Goal: Task Accomplishment & Management: Manage account settings

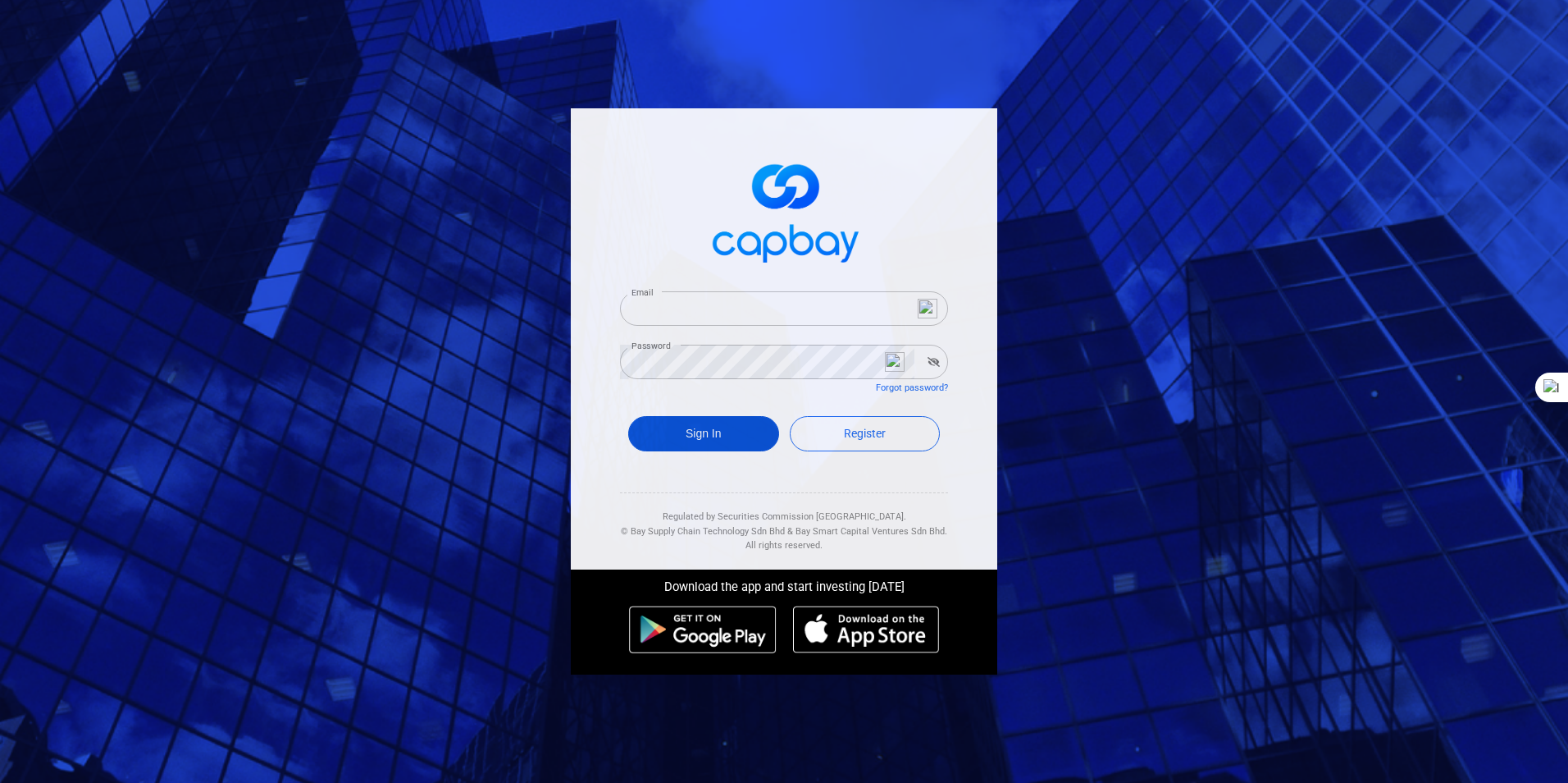
type input "[EMAIL_ADDRESS][DOMAIN_NAME]"
click at [709, 436] on button "Sign In" at bounding box center [703, 433] width 151 height 35
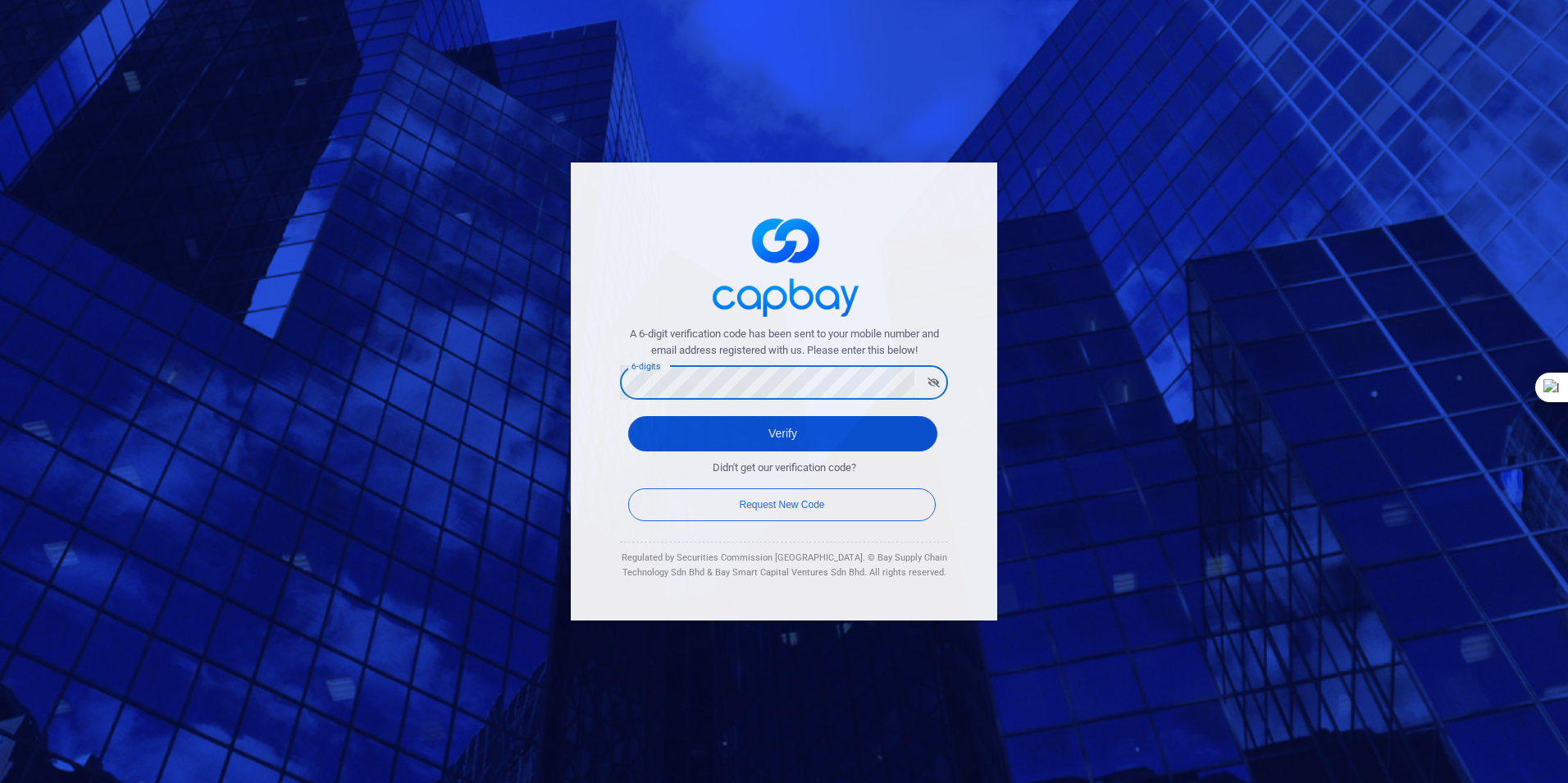
click at [777, 430] on button "Verify" at bounding box center [783, 433] width 309 height 35
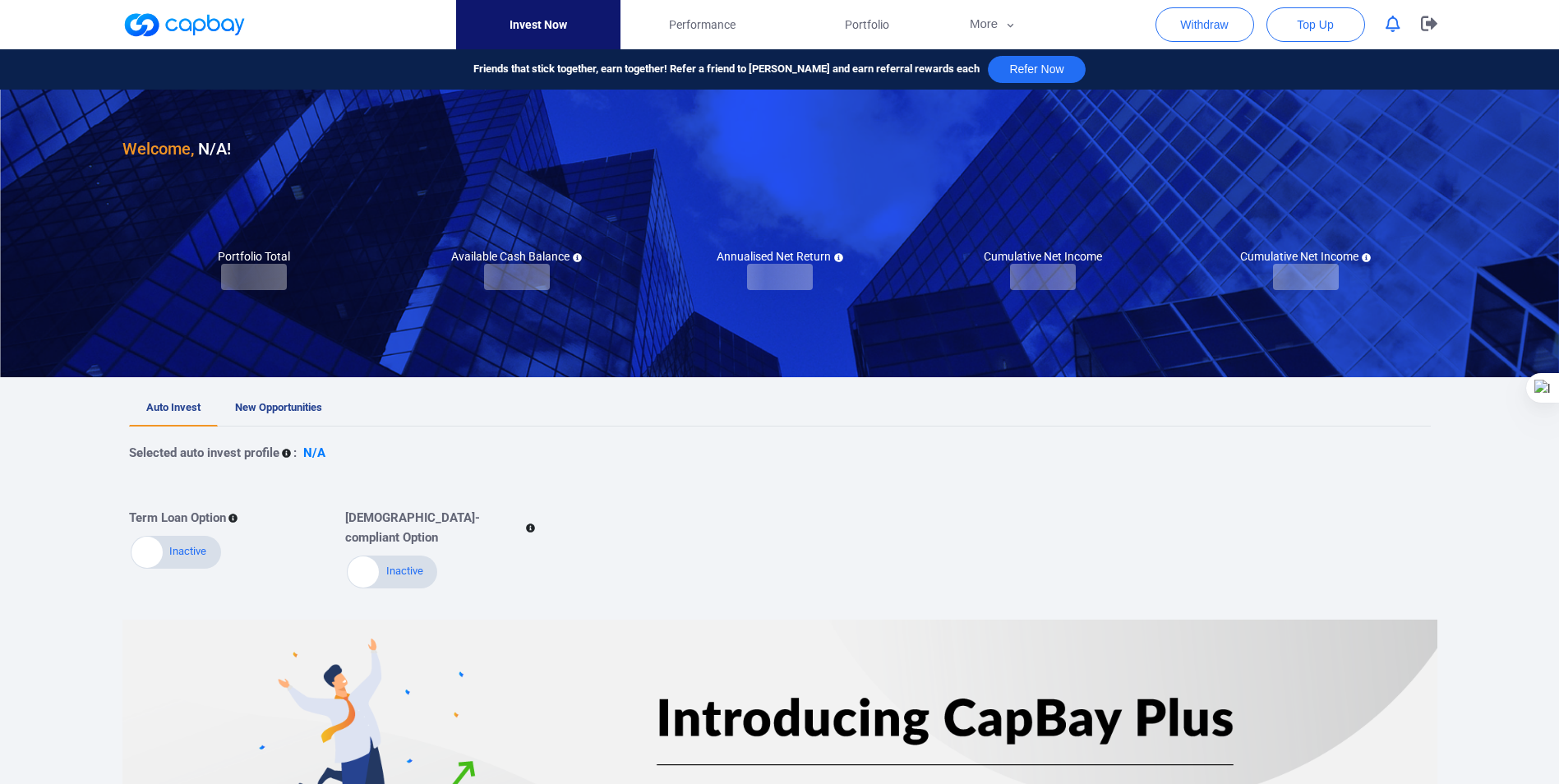
checkbox input "true"
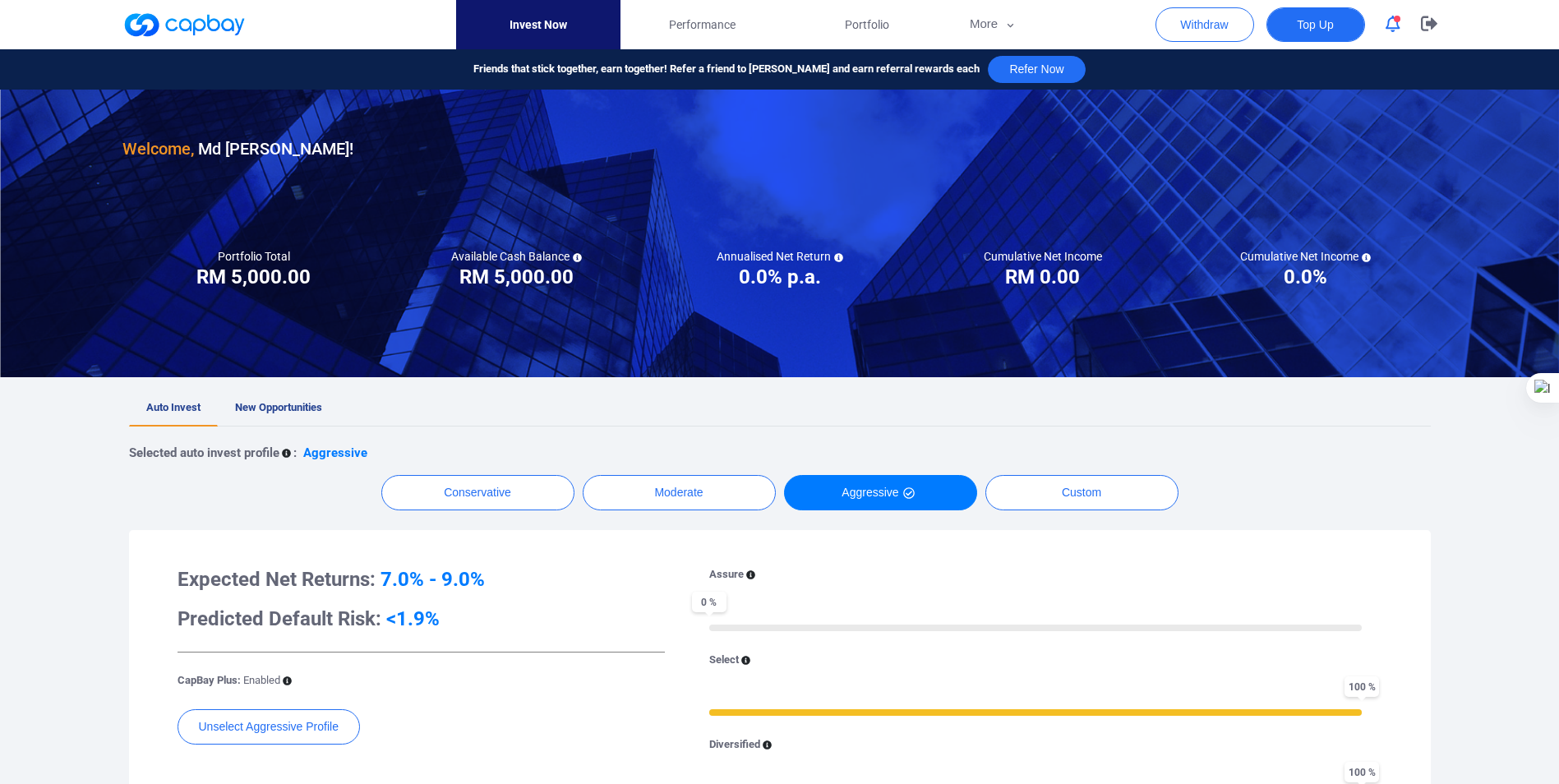
click at [1319, 22] on span "Top Up" at bounding box center [1314, 24] width 36 height 17
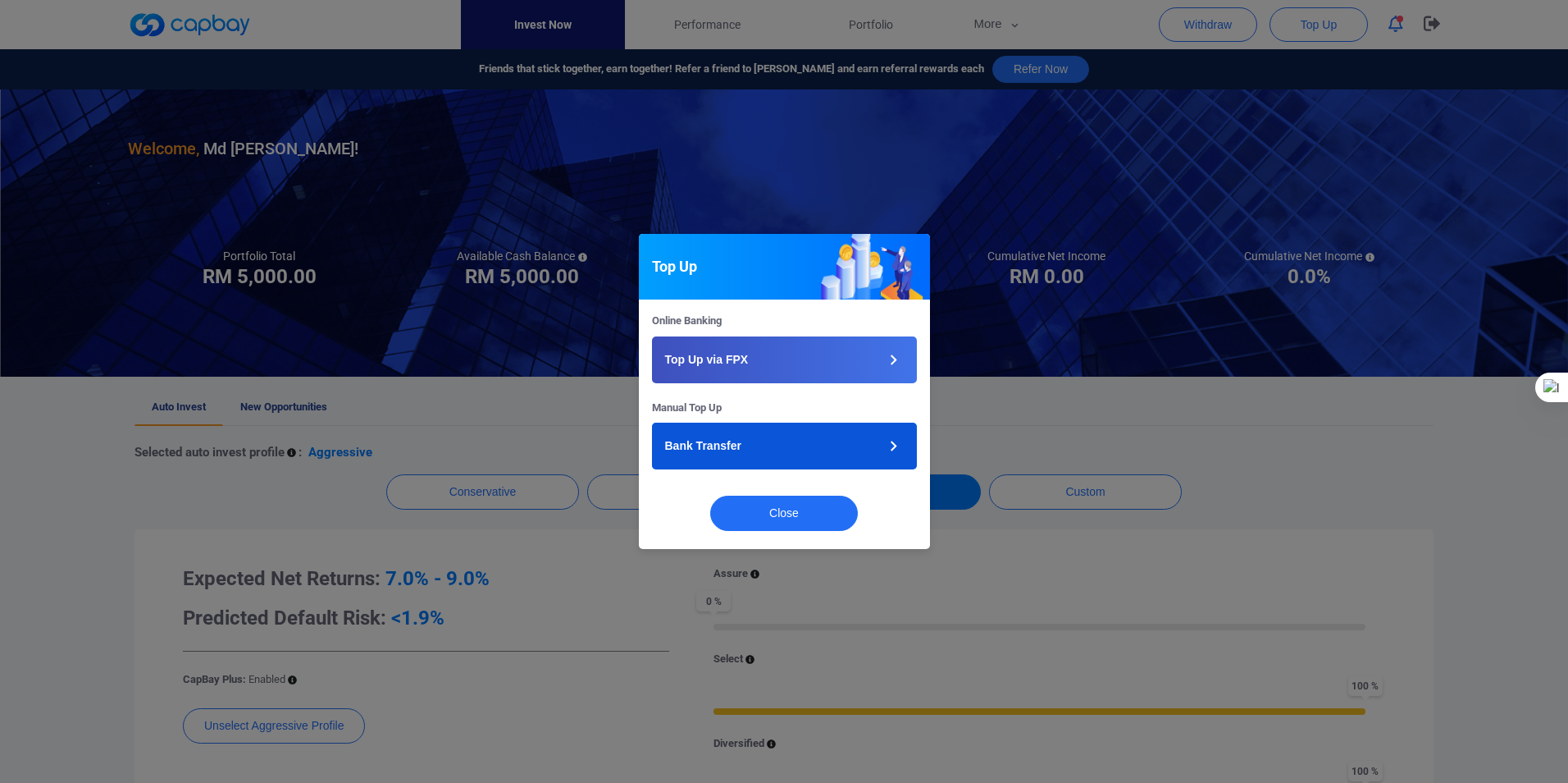
click at [897, 445] on icon "button" at bounding box center [893, 445] width 20 height 20
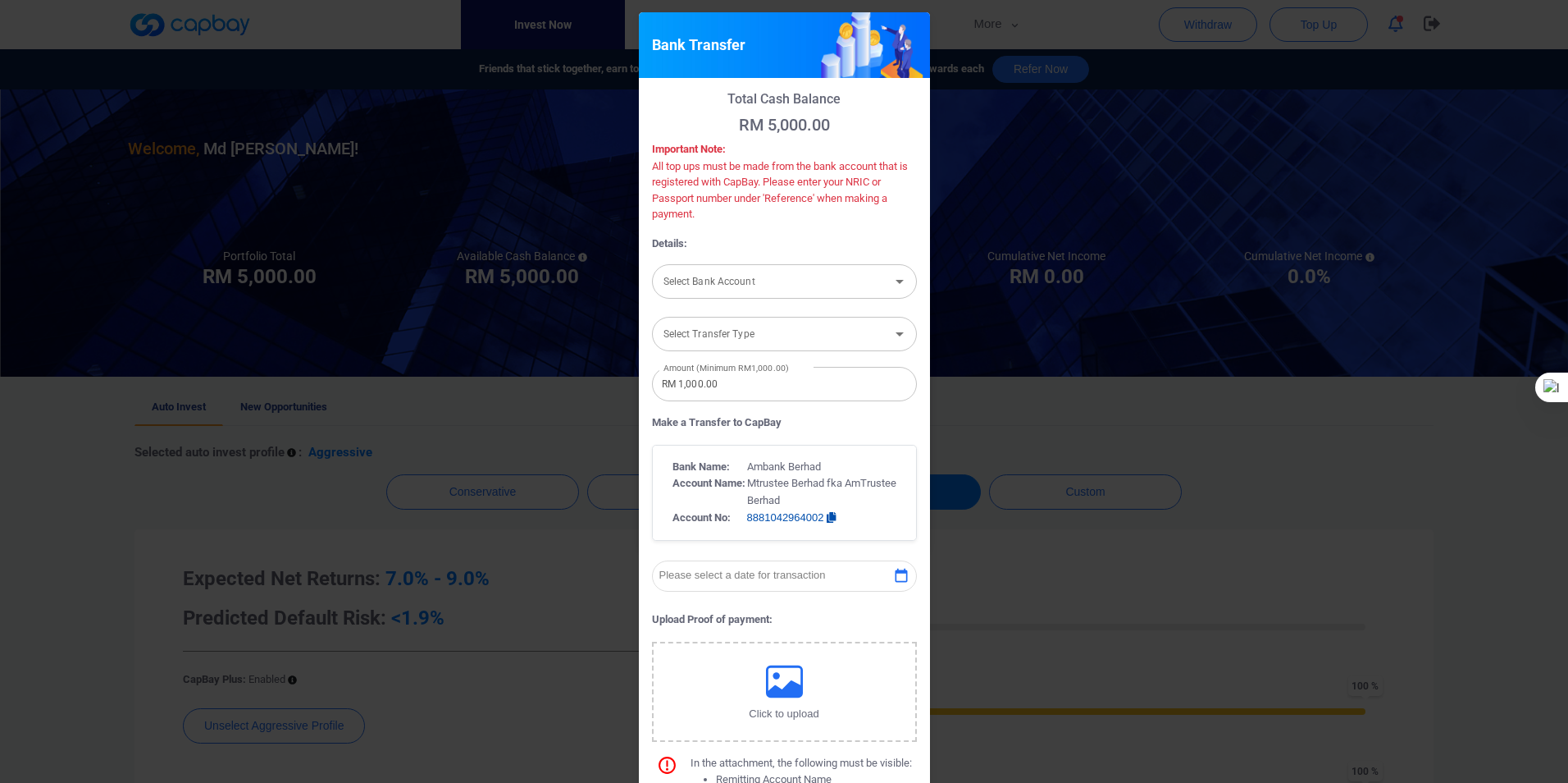
click at [1085, 30] on div "Bank Transfer Total Cash Balance RM 5,000.00 Important Note: All top ups must b…" at bounding box center [784, 391] width 1568 height 783
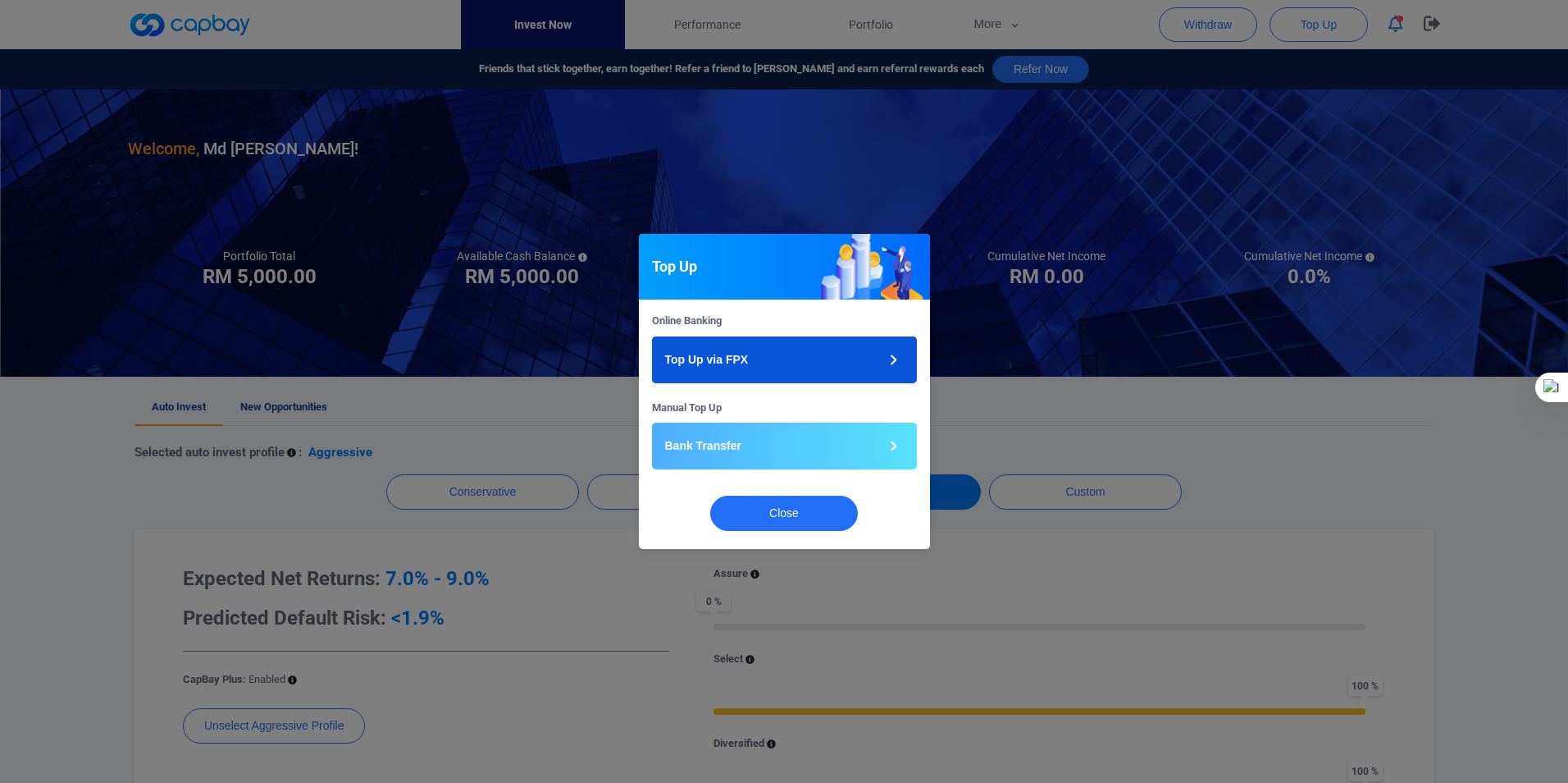
click at [847, 358] on button "Top Up via FPX" at bounding box center [784, 360] width 265 height 47
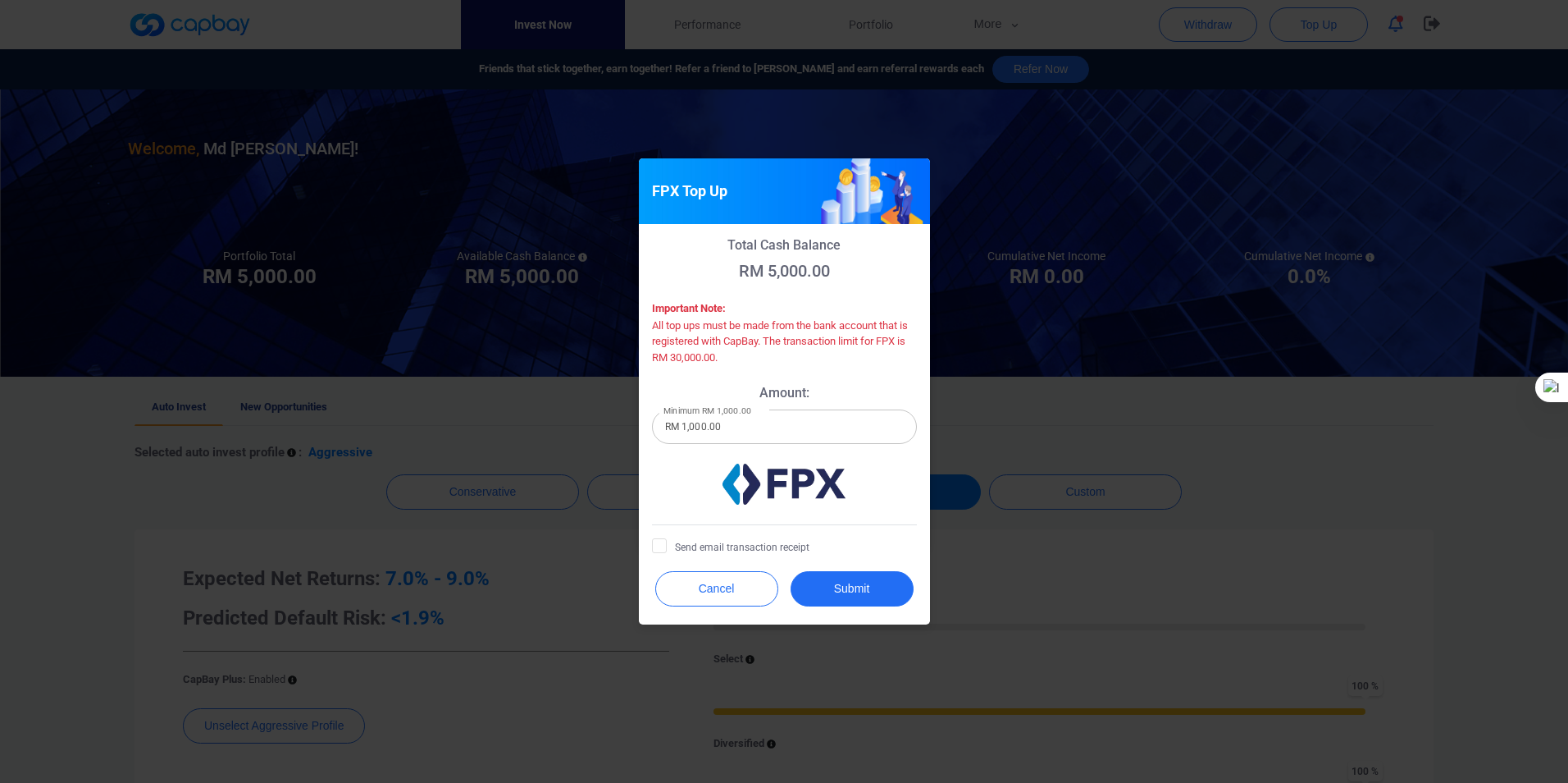
click at [776, 495] on img at bounding box center [784, 484] width 123 height 41
click at [833, 587] on button "Submit" at bounding box center [852, 588] width 123 height 35
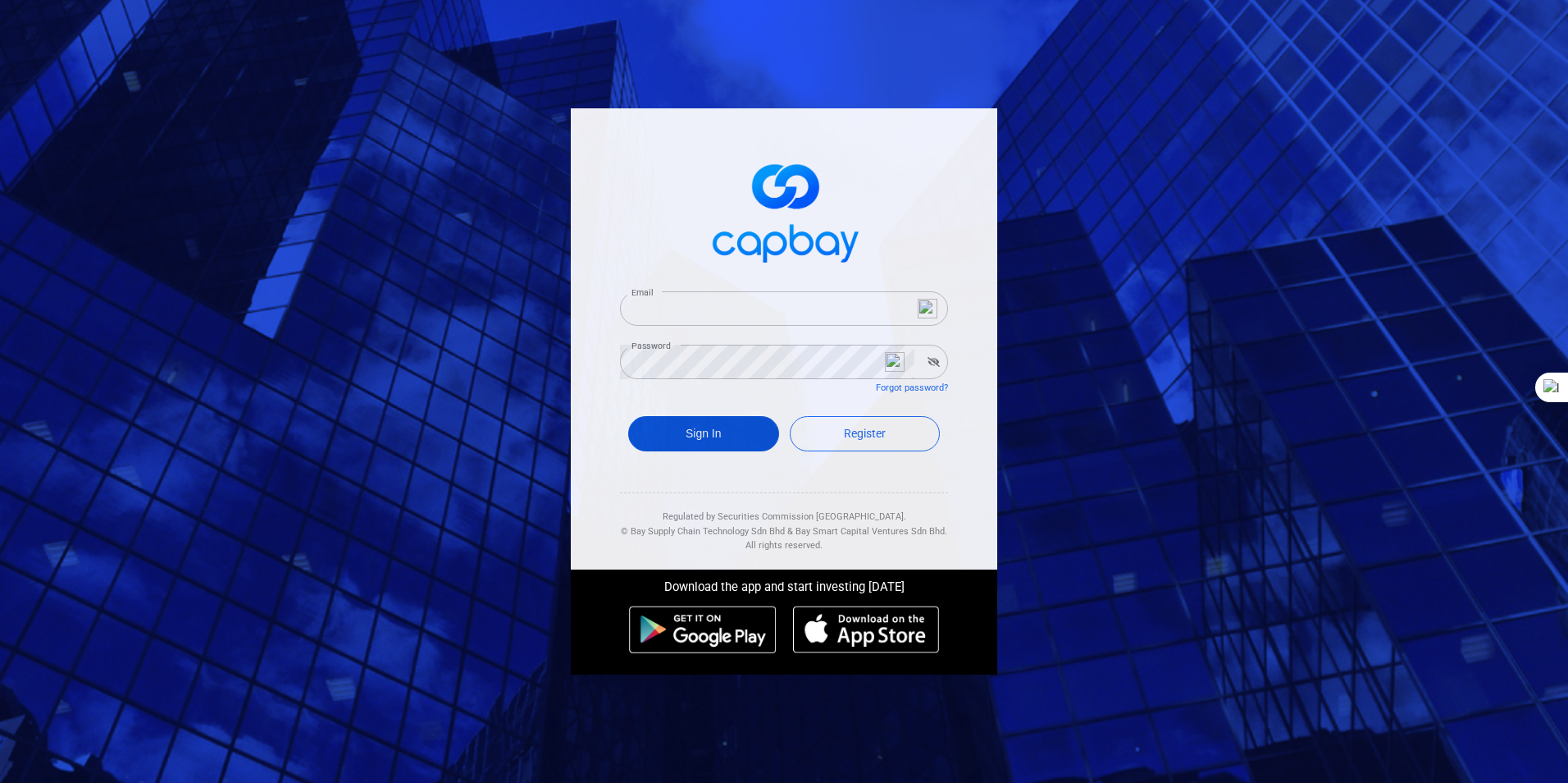
type input "[EMAIL_ADDRESS][DOMAIN_NAME]"
click at [691, 430] on button "Sign In" at bounding box center [703, 433] width 151 height 35
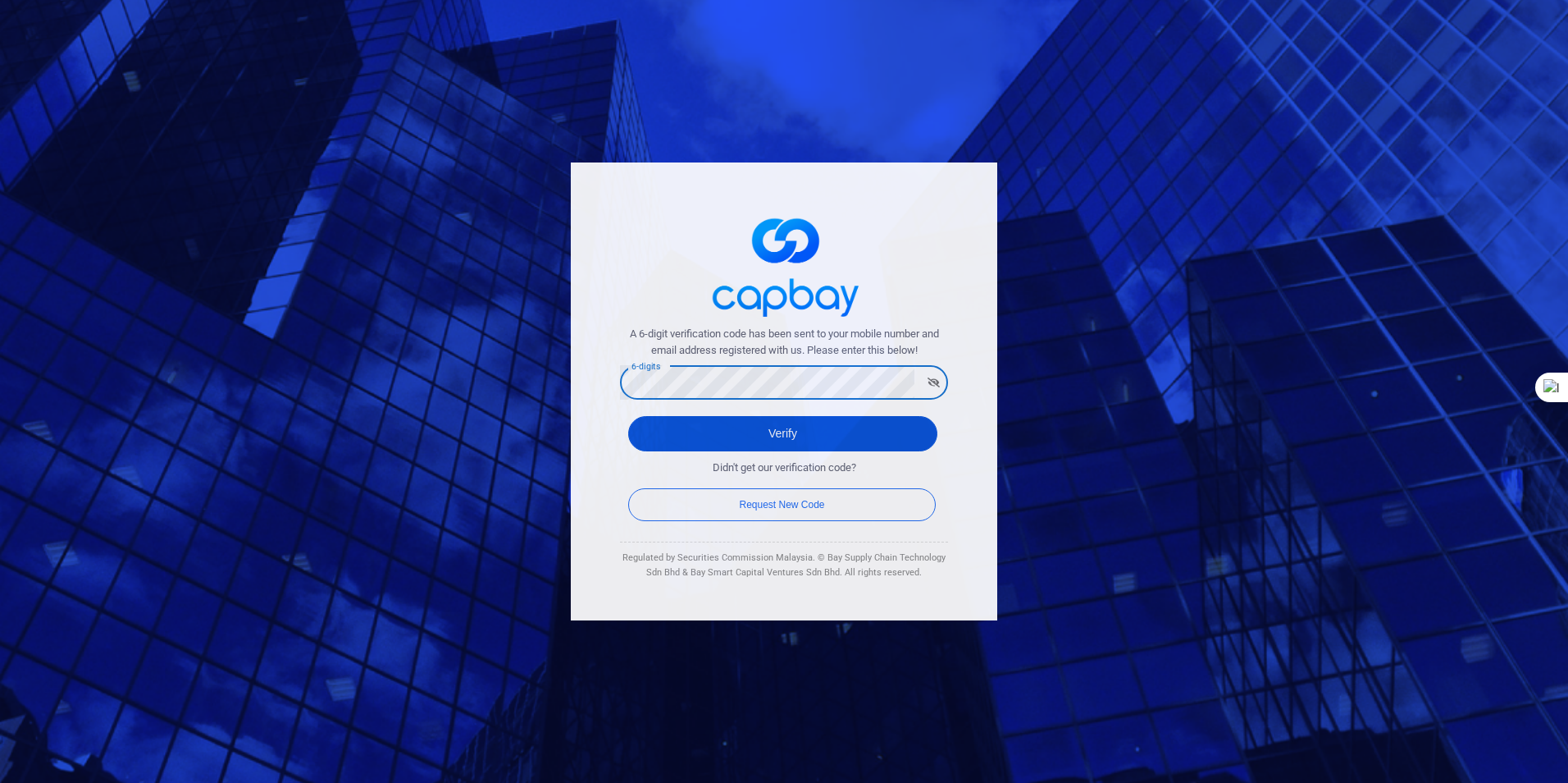
click at [801, 440] on button "Verify" at bounding box center [783, 433] width 309 height 35
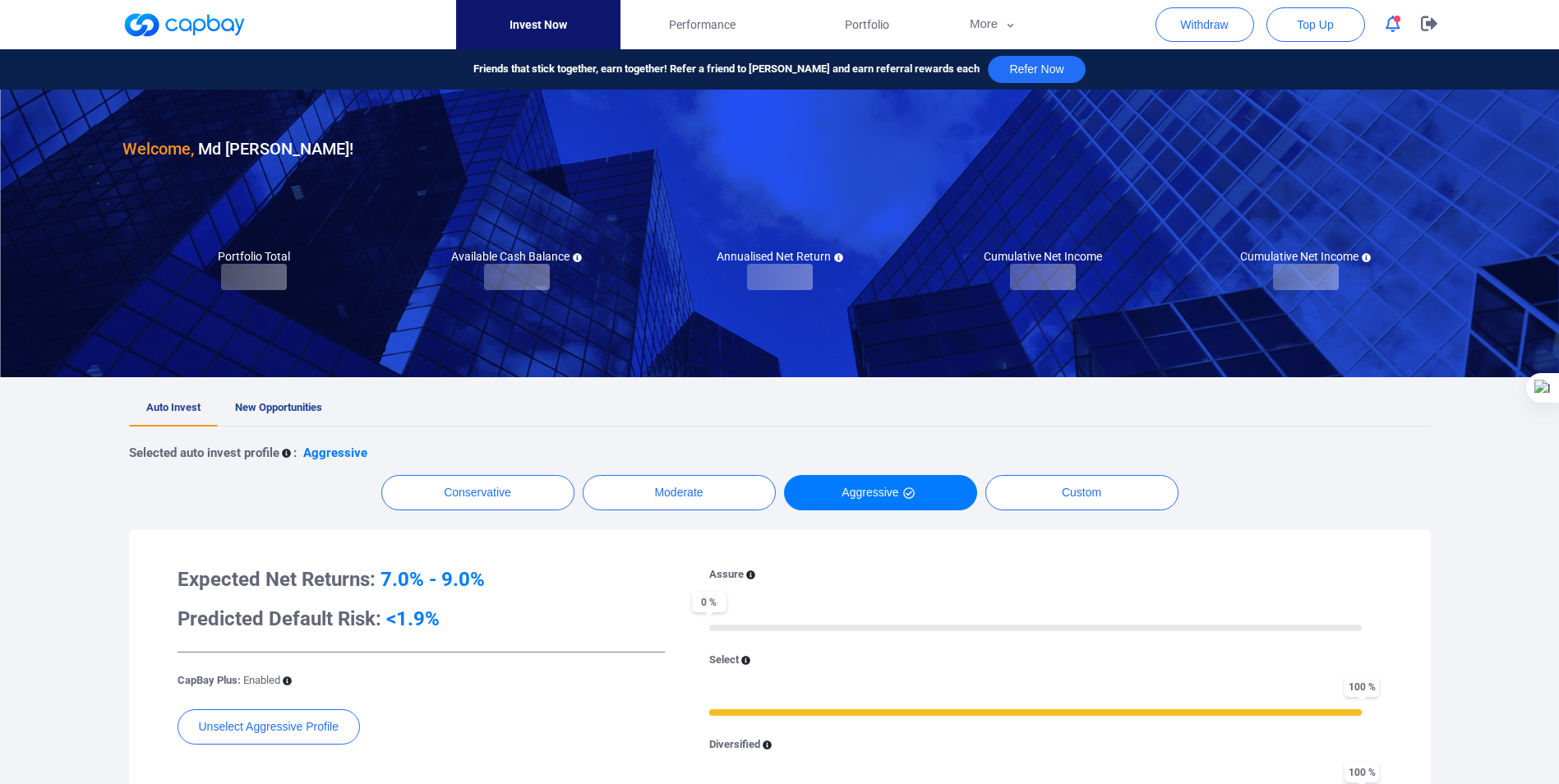
checkbox input "true"
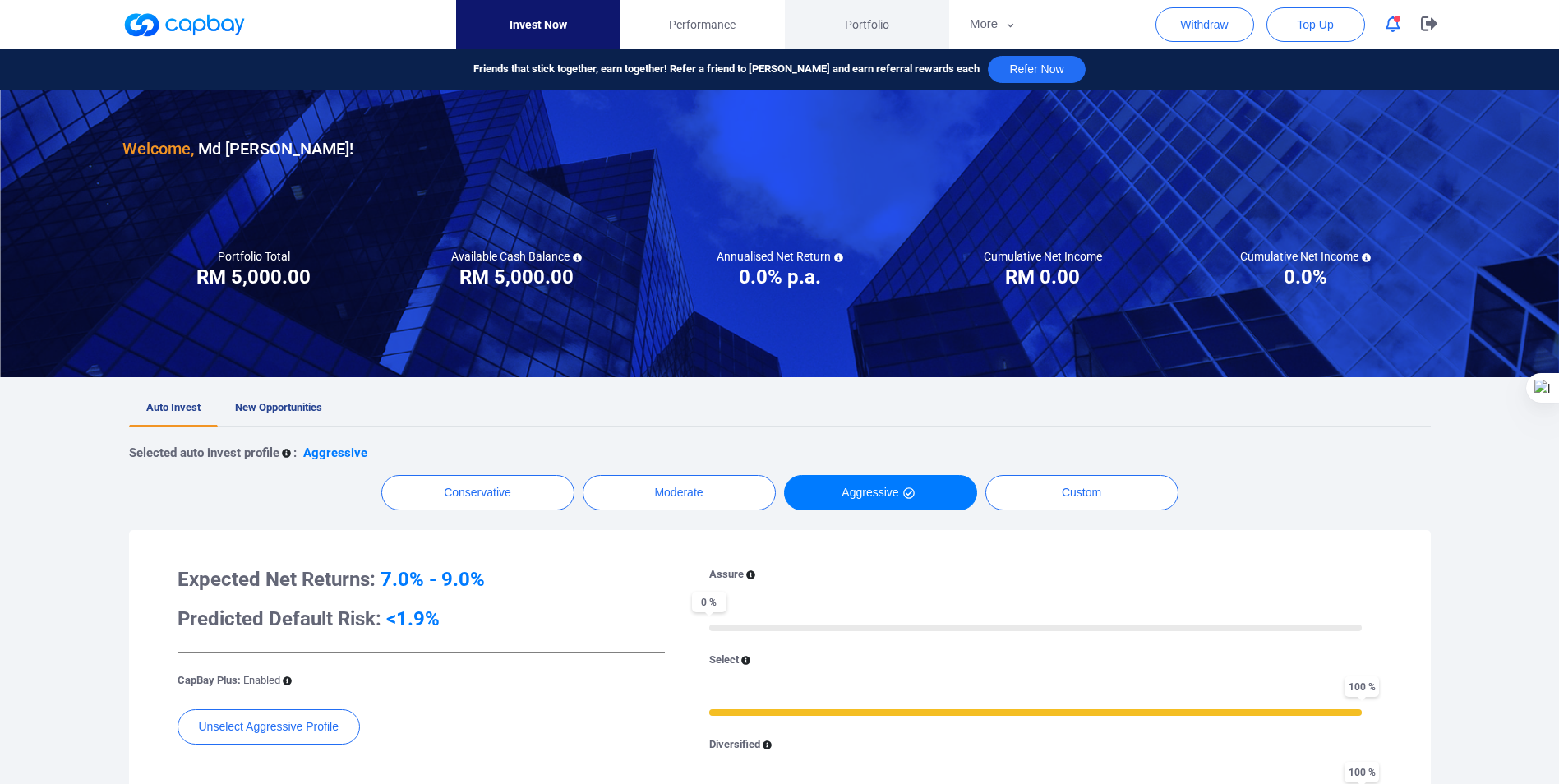
click at [871, 23] on span "Portfolio" at bounding box center [866, 24] width 45 height 18
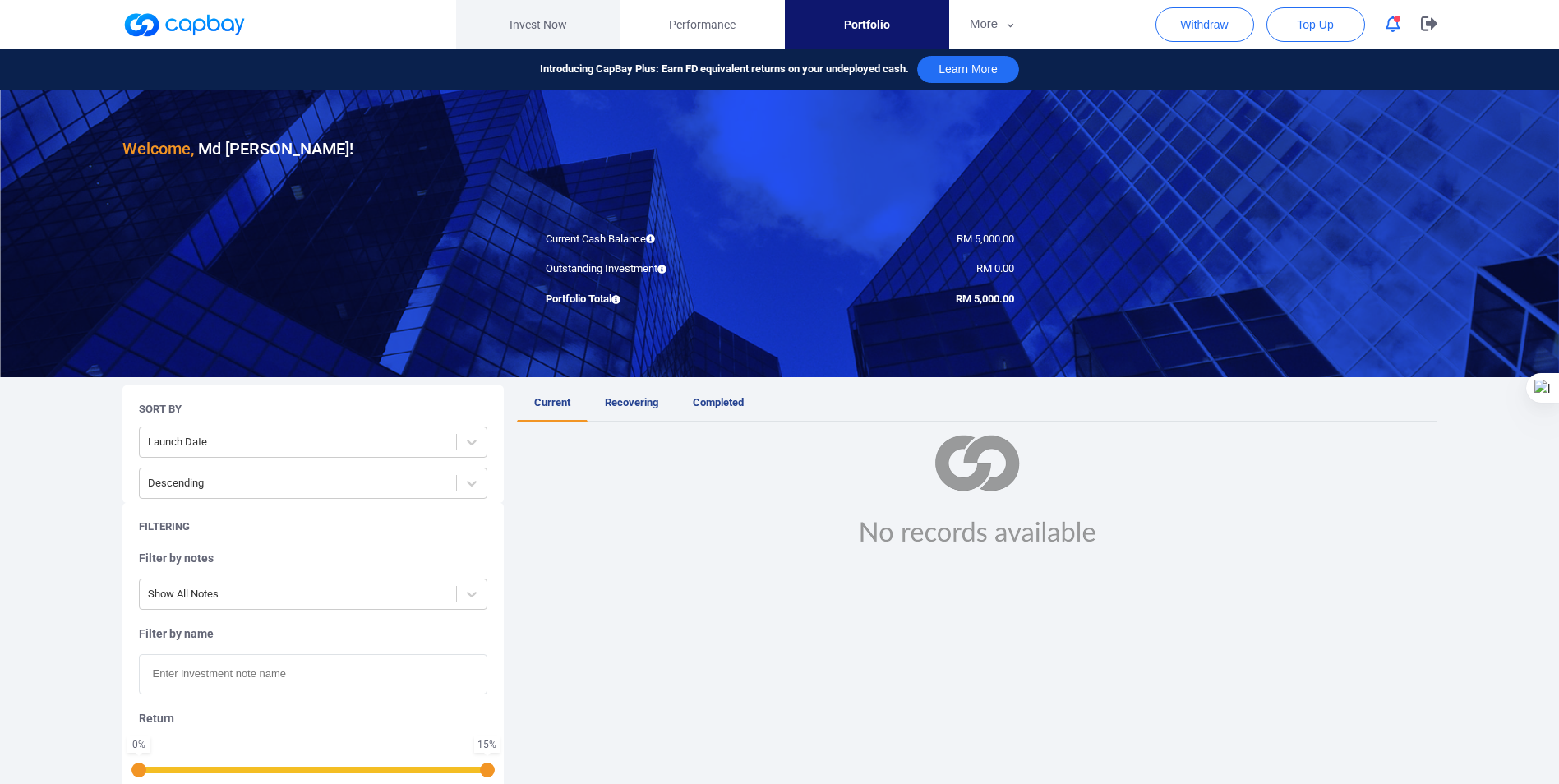
click at [531, 23] on link "Invest Now" at bounding box center [539, 24] width 164 height 49
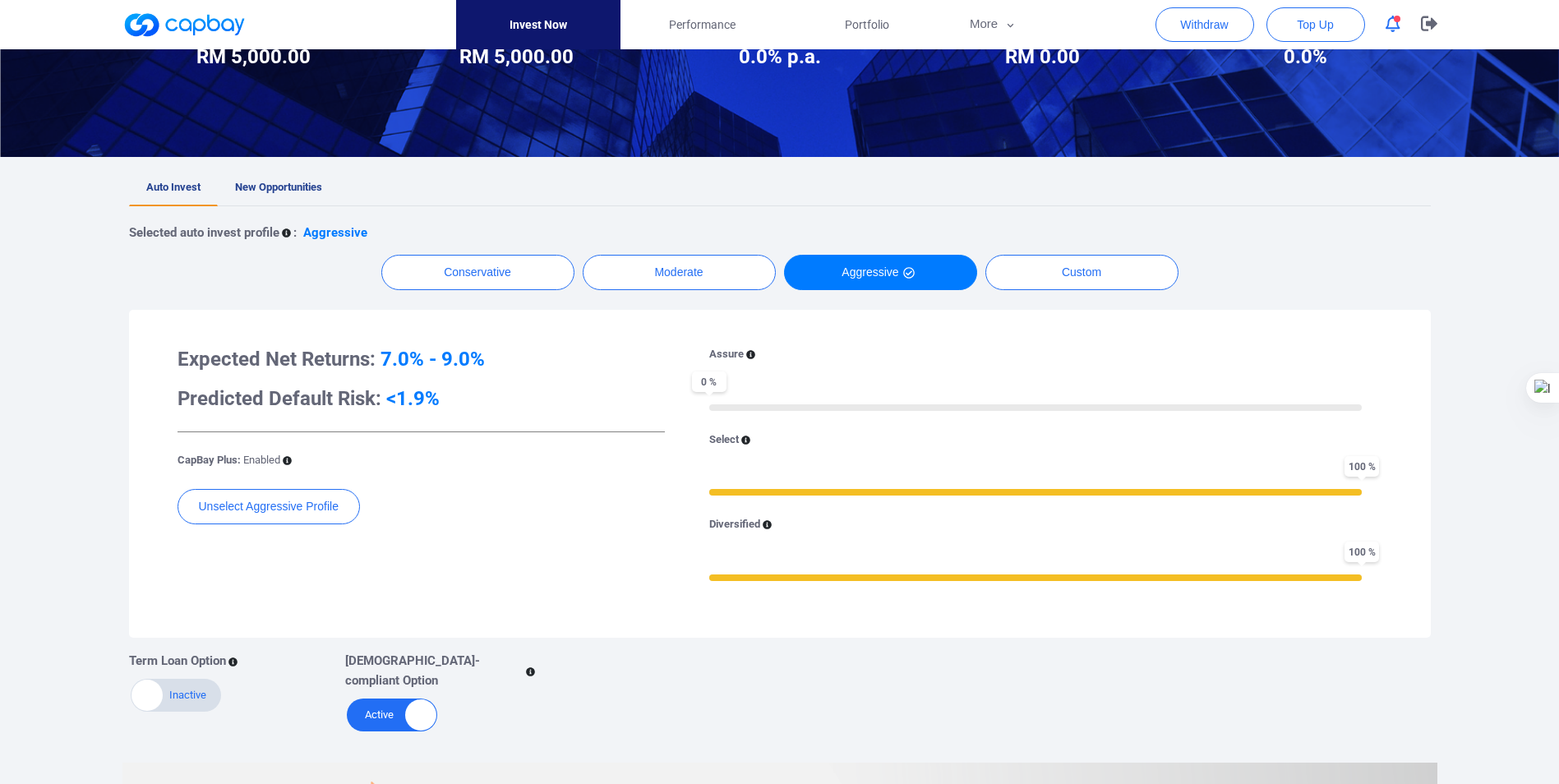
scroll to position [219, 0]
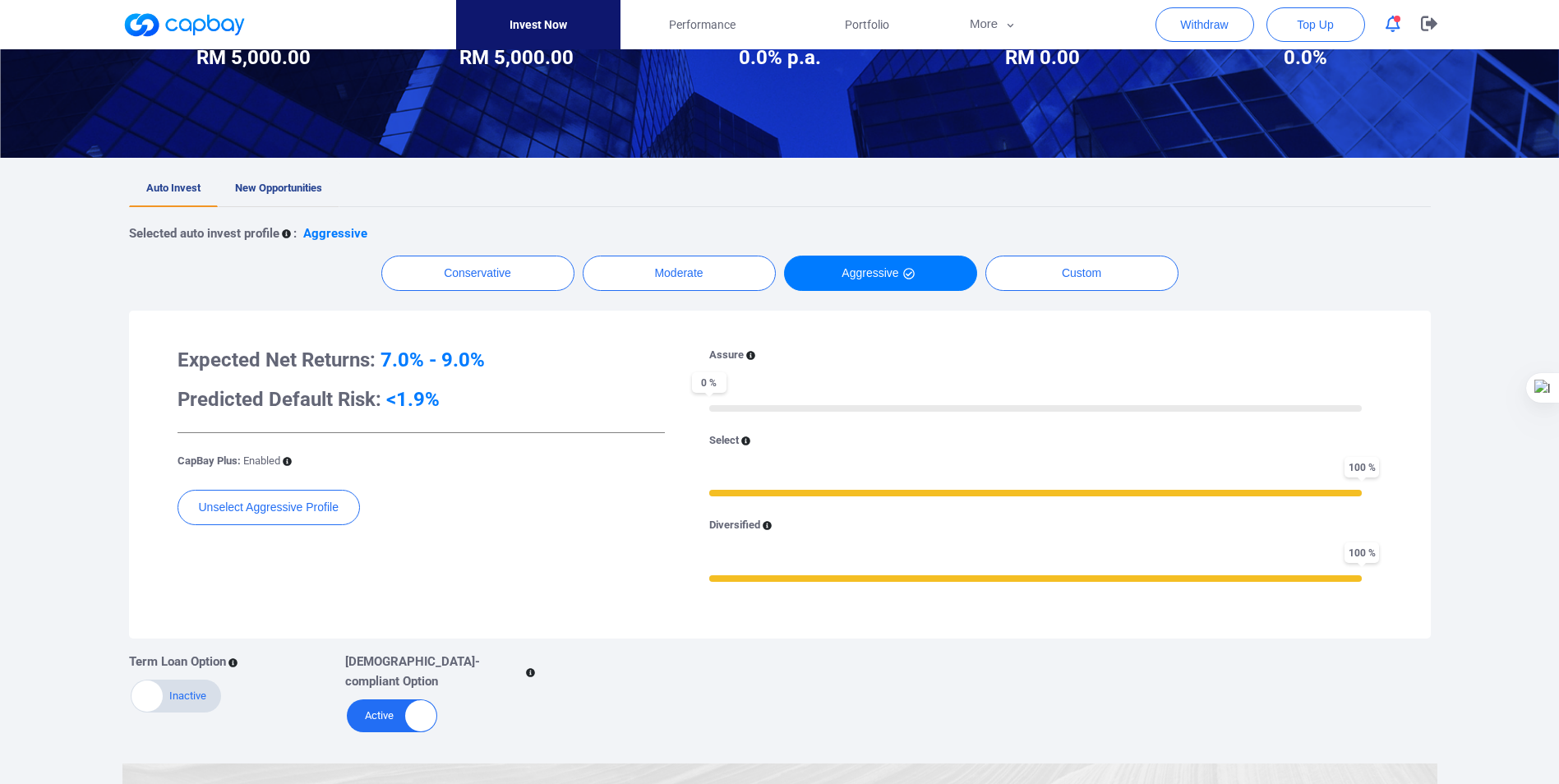
click at [282, 185] on span "New Opportunities" at bounding box center [279, 188] width 87 height 12
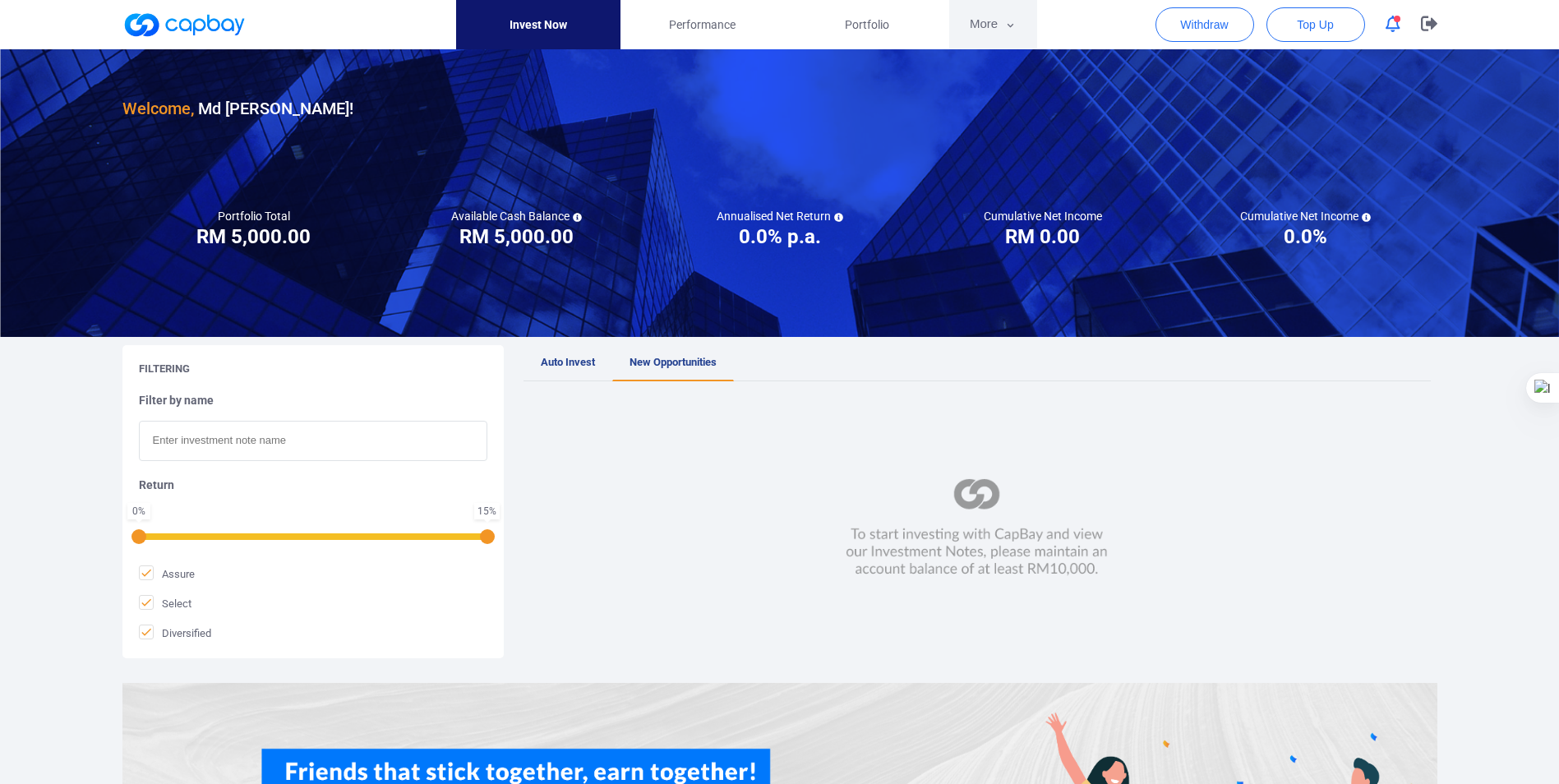
click at [1013, 26] on icon "button" at bounding box center [1010, 25] width 12 height 15
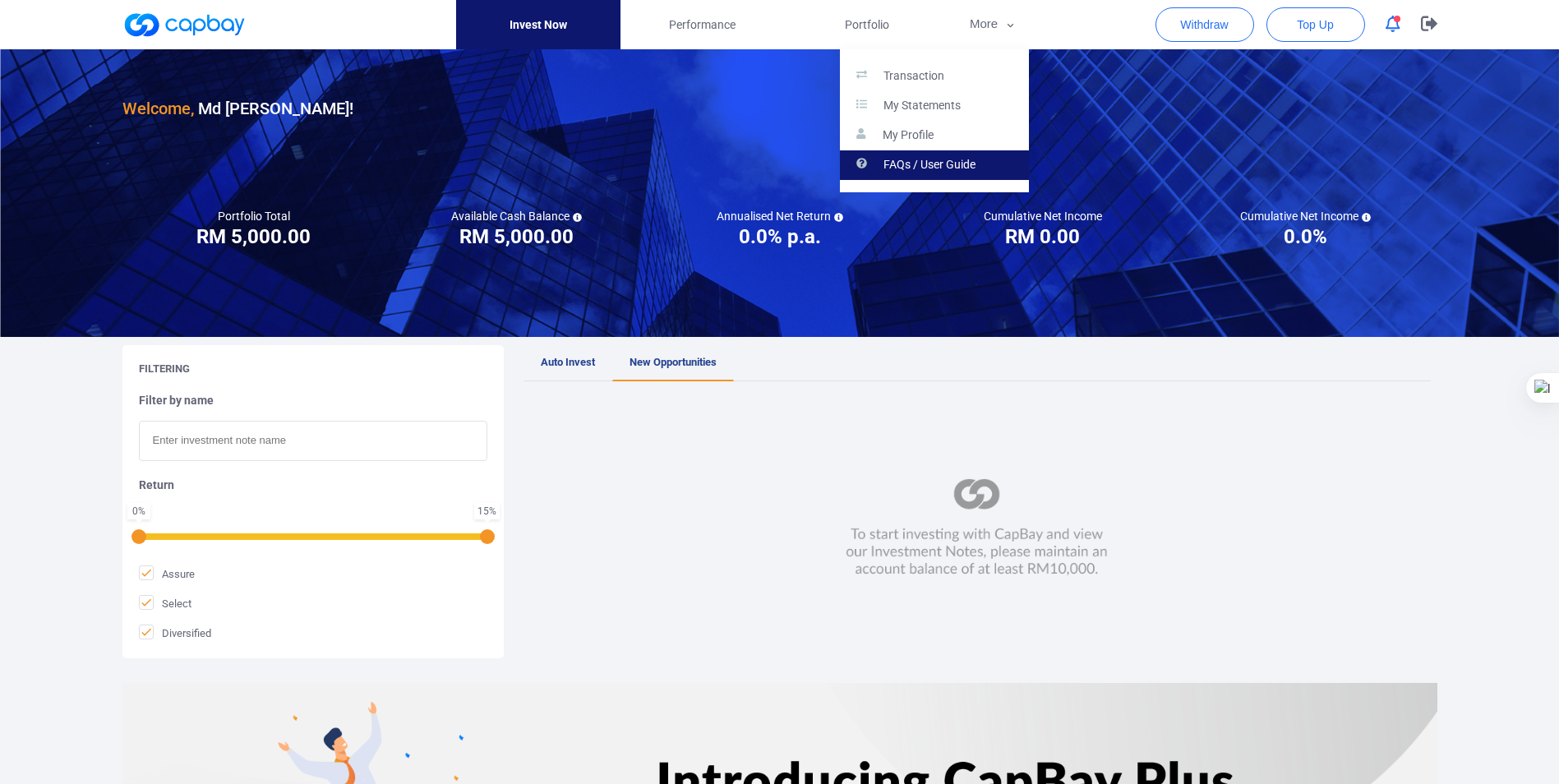
click at [939, 165] on p "FAQs / User Guide" at bounding box center [929, 164] width 92 height 15
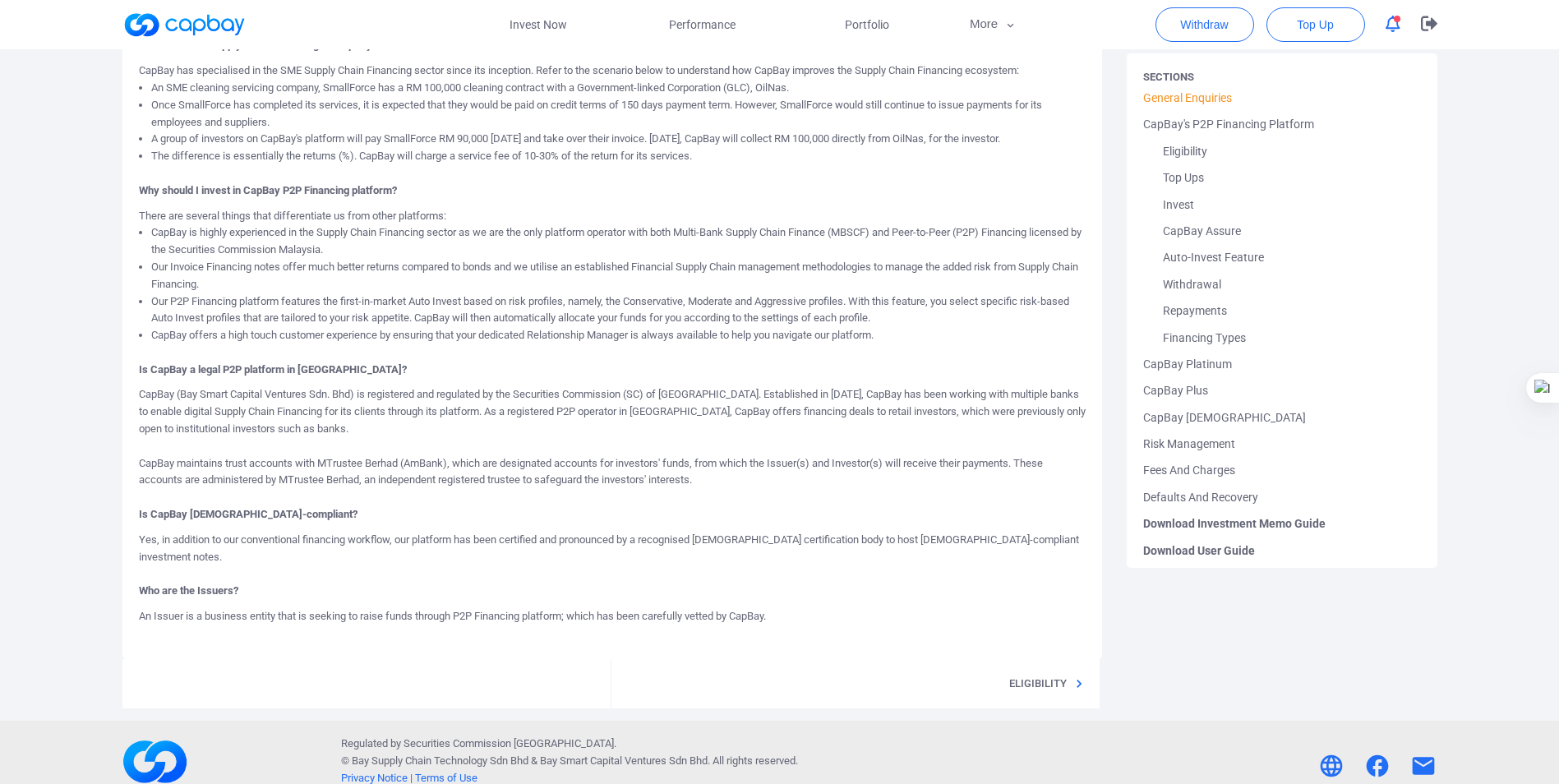
scroll to position [493, 0]
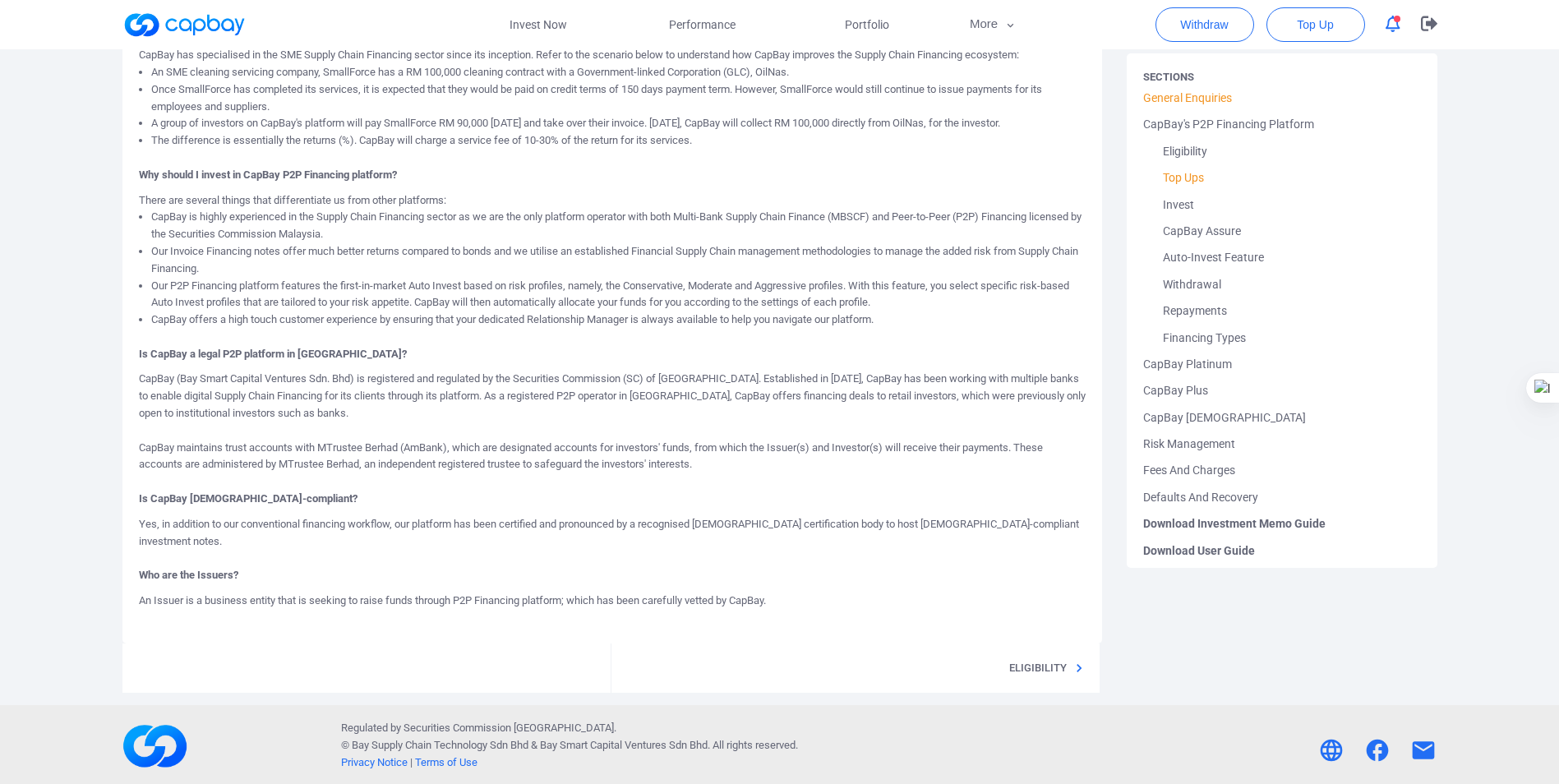
click at [1194, 179] on link "Top Ups" at bounding box center [1282, 177] width 278 height 26
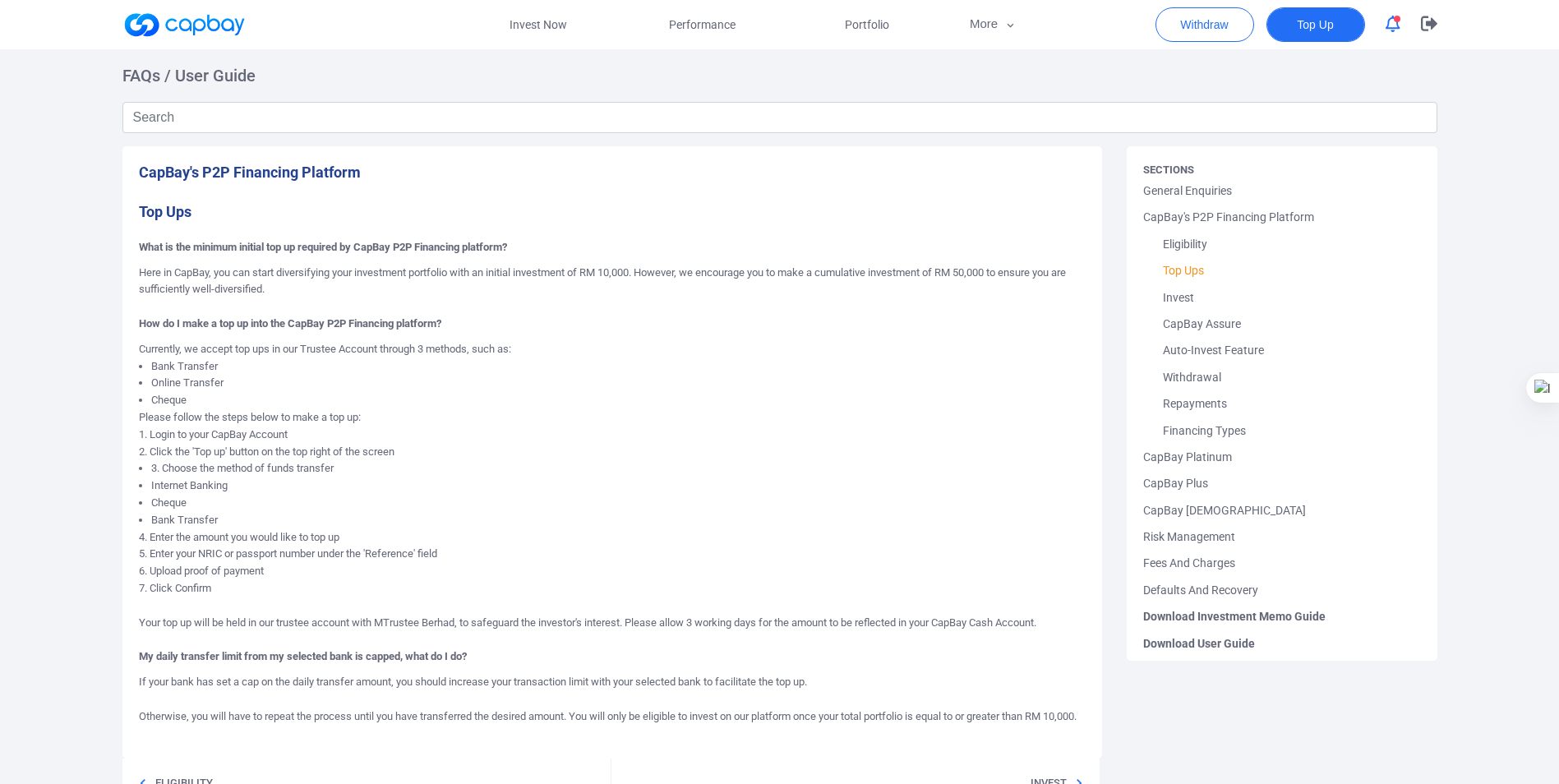
click at [1325, 27] on span "Top Up" at bounding box center [1314, 24] width 36 height 17
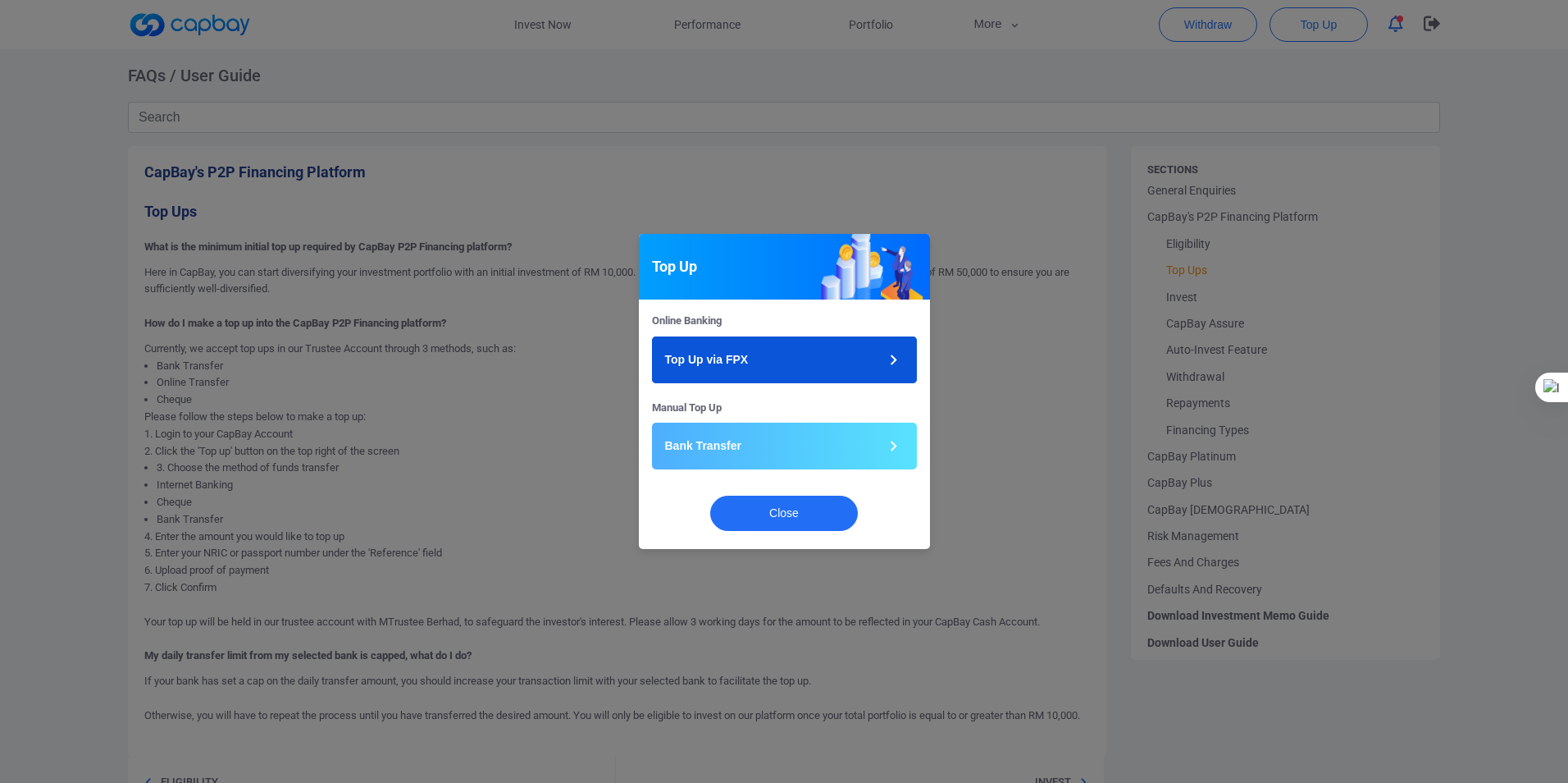
click at [894, 361] on icon "button" at bounding box center [893, 359] width 20 height 20
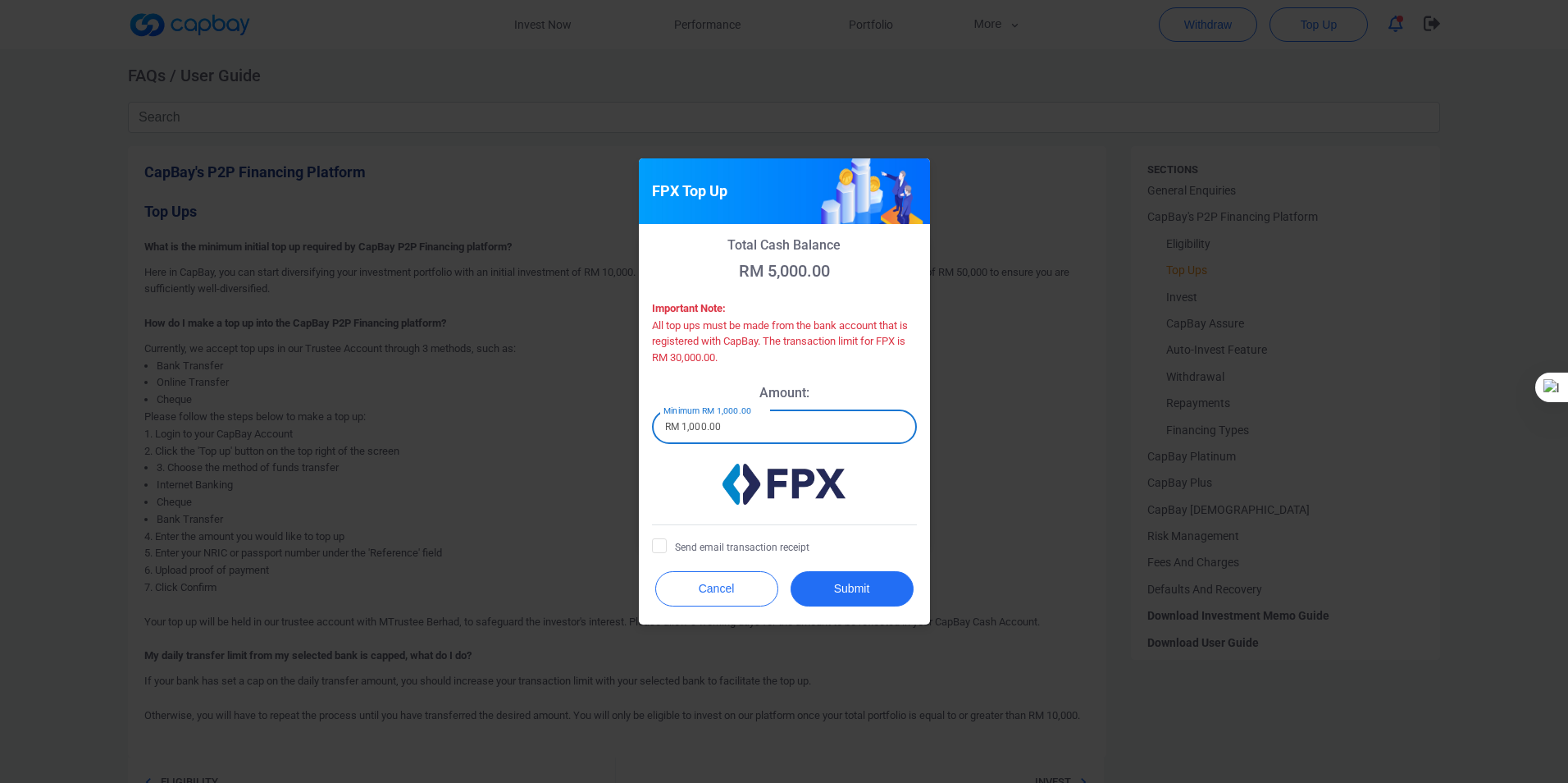
click at [802, 427] on input "RM 1,000.00" at bounding box center [784, 426] width 265 height 34
drag, startPoint x: 682, startPoint y: 424, endPoint x: 761, endPoint y: 416, distance: 79.4
click at [757, 417] on input "RM 1,000.00" at bounding box center [784, 426] width 265 height 34
type input "RM 7,000"
click at [658, 544] on icon at bounding box center [659, 544] width 13 height 13
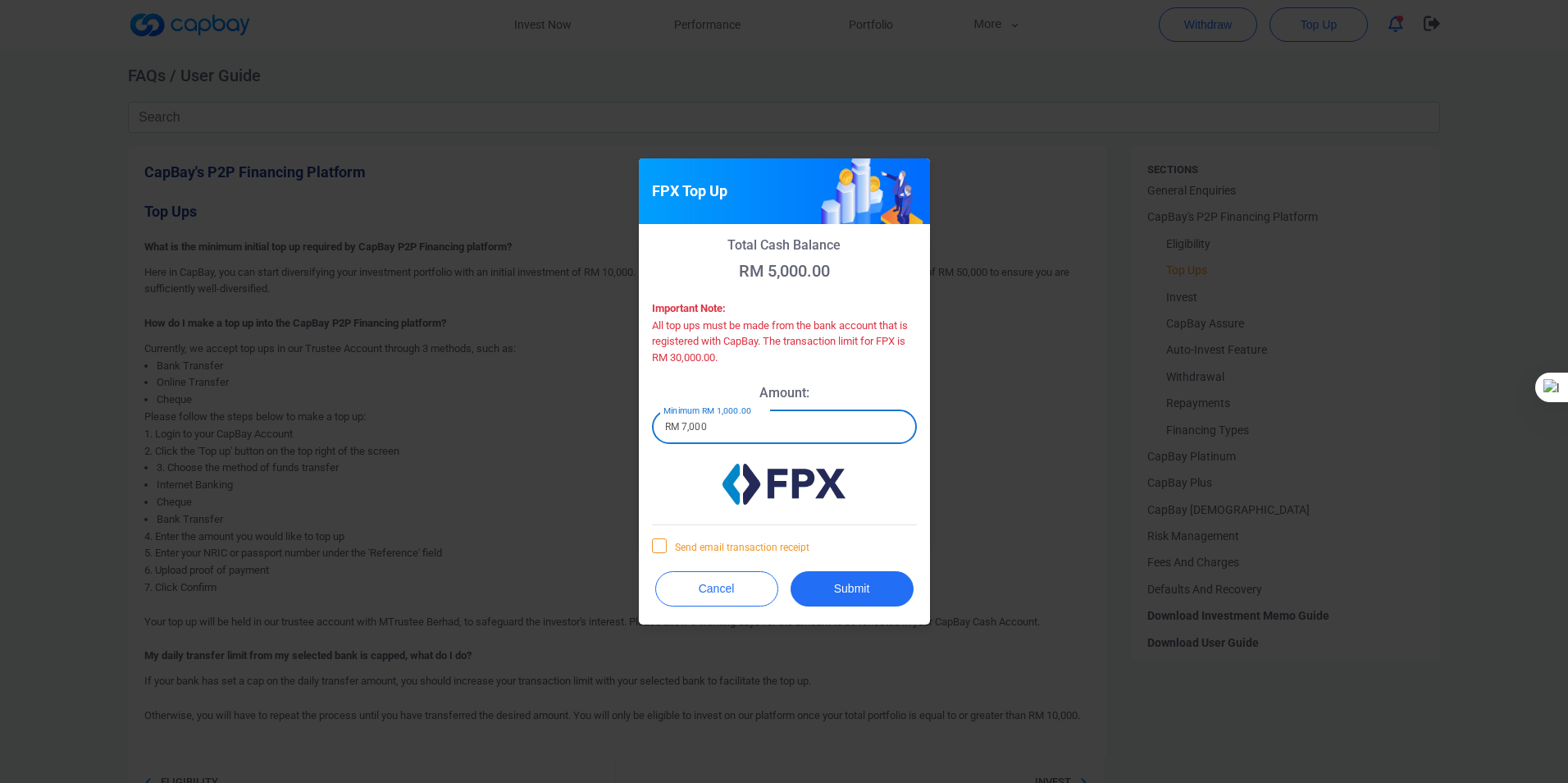
click at [0, 0] on input "Send email transaction receipt" at bounding box center [0, 0] width 0 height 0
click at [844, 587] on button "Submit" at bounding box center [852, 588] width 123 height 35
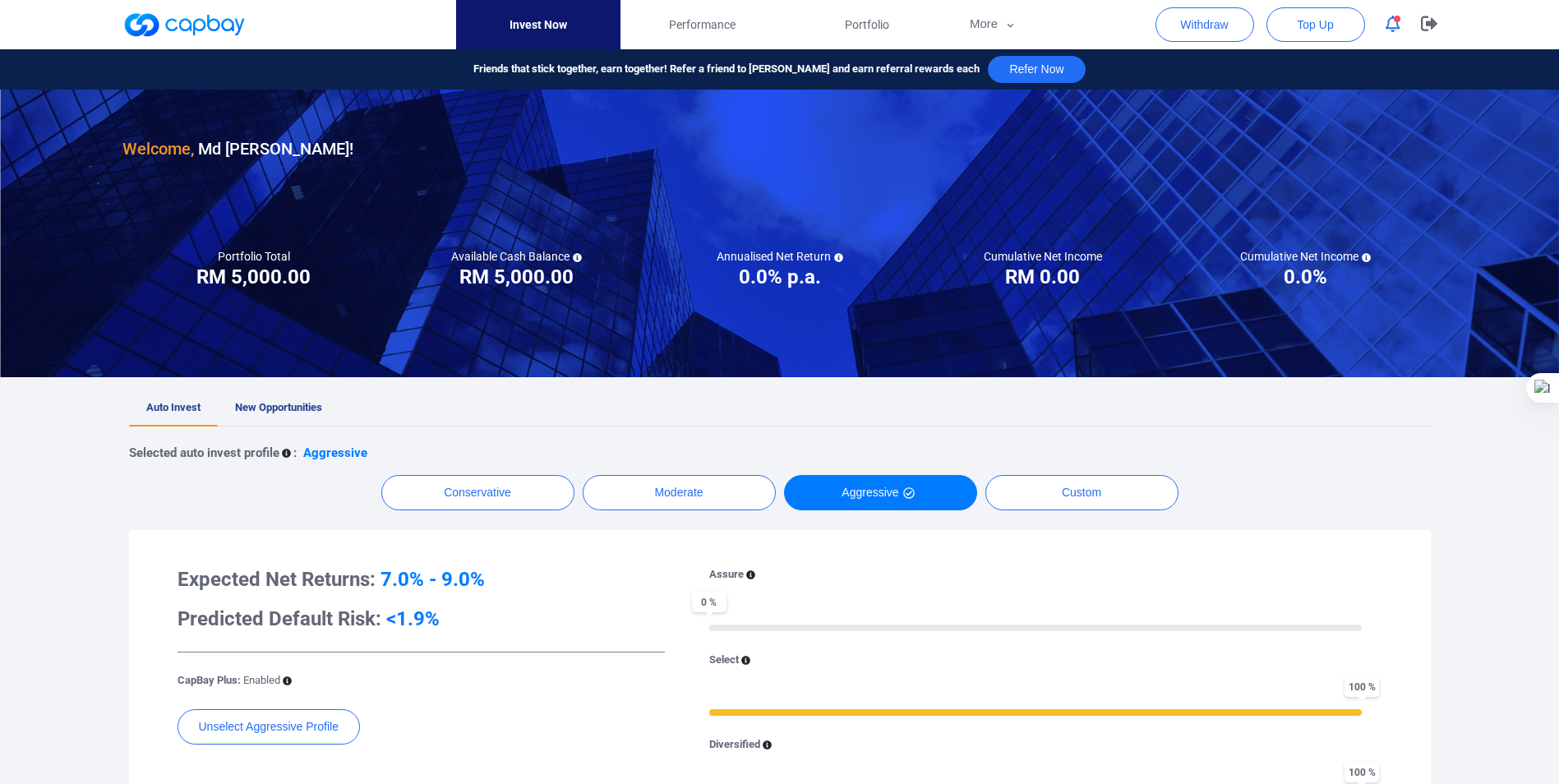
click at [288, 405] on span "New Opportunities" at bounding box center [279, 407] width 87 height 12
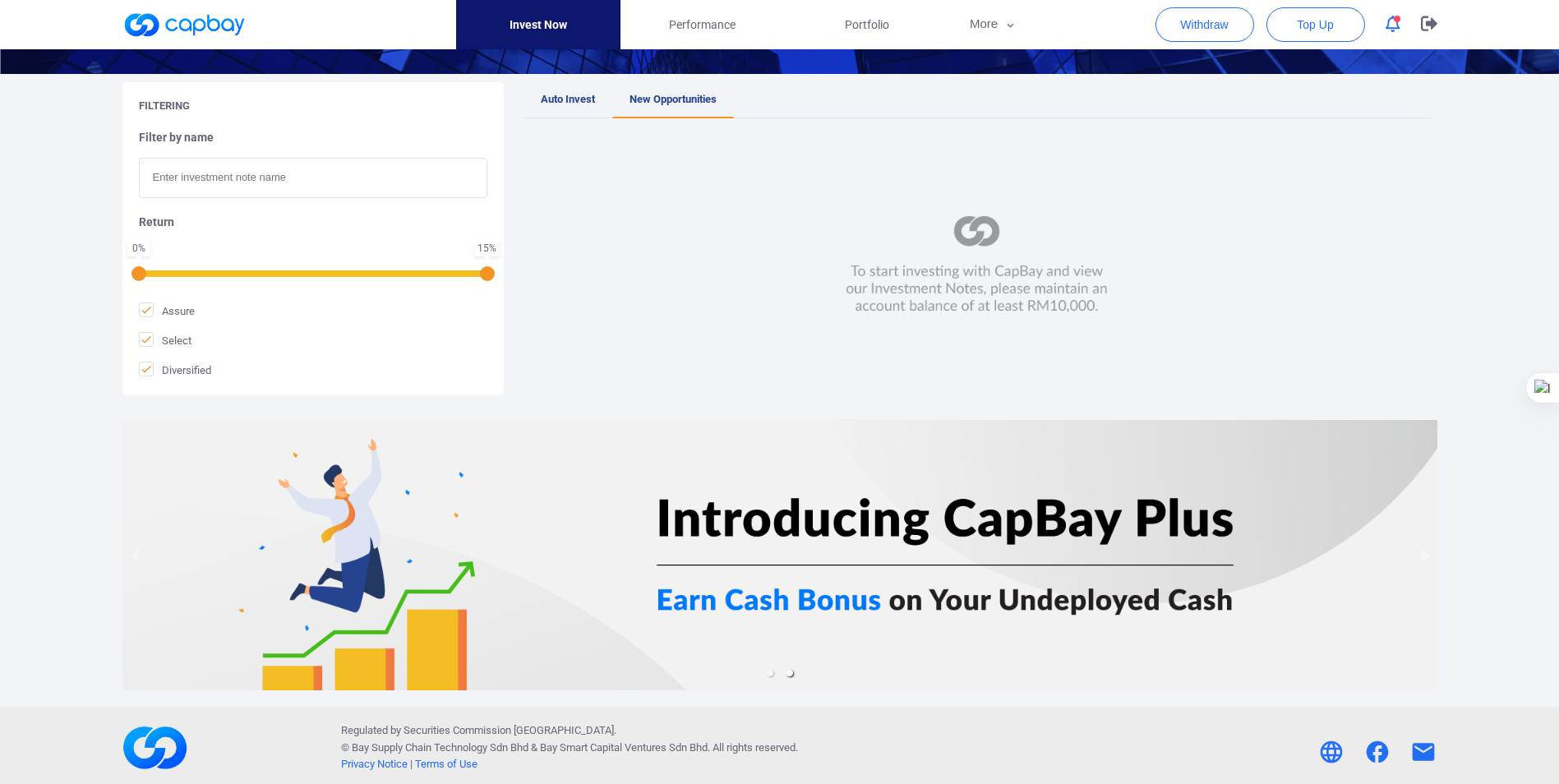
scroll to position [267, 0]
